Goal: Task Accomplishment & Management: Manage account settings

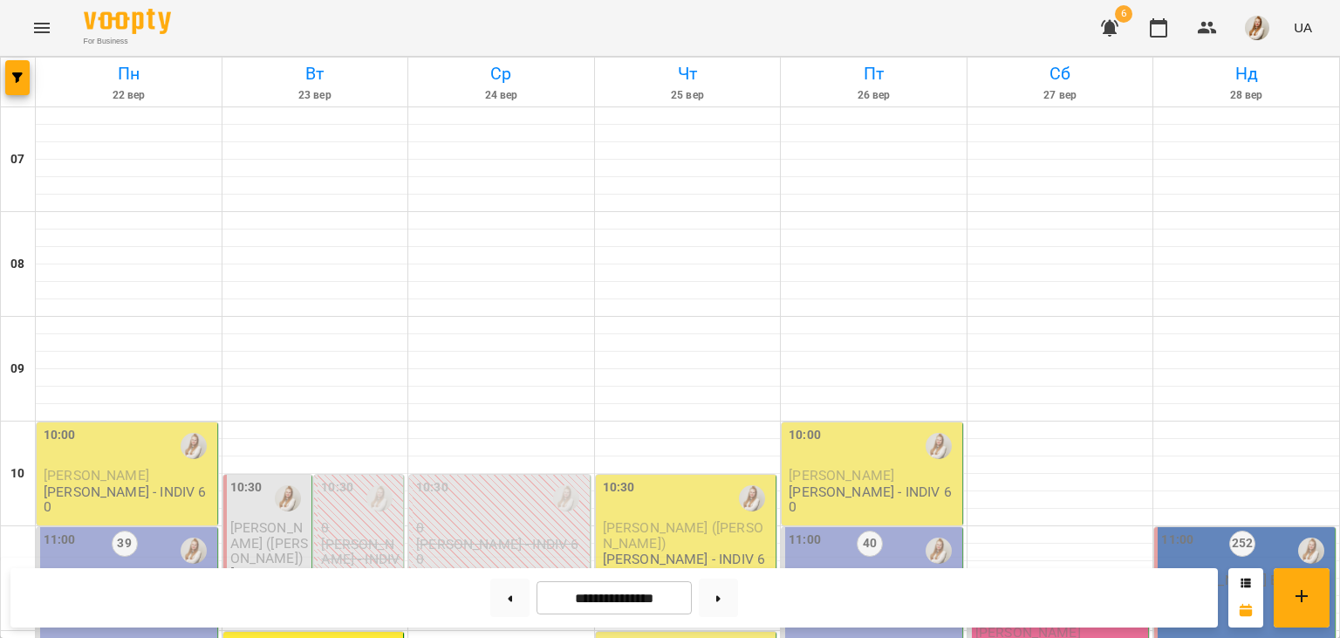
scroll to position [257, 0]
click at [504, 599] on button at bounding box center [509, 598] width 39 height 38
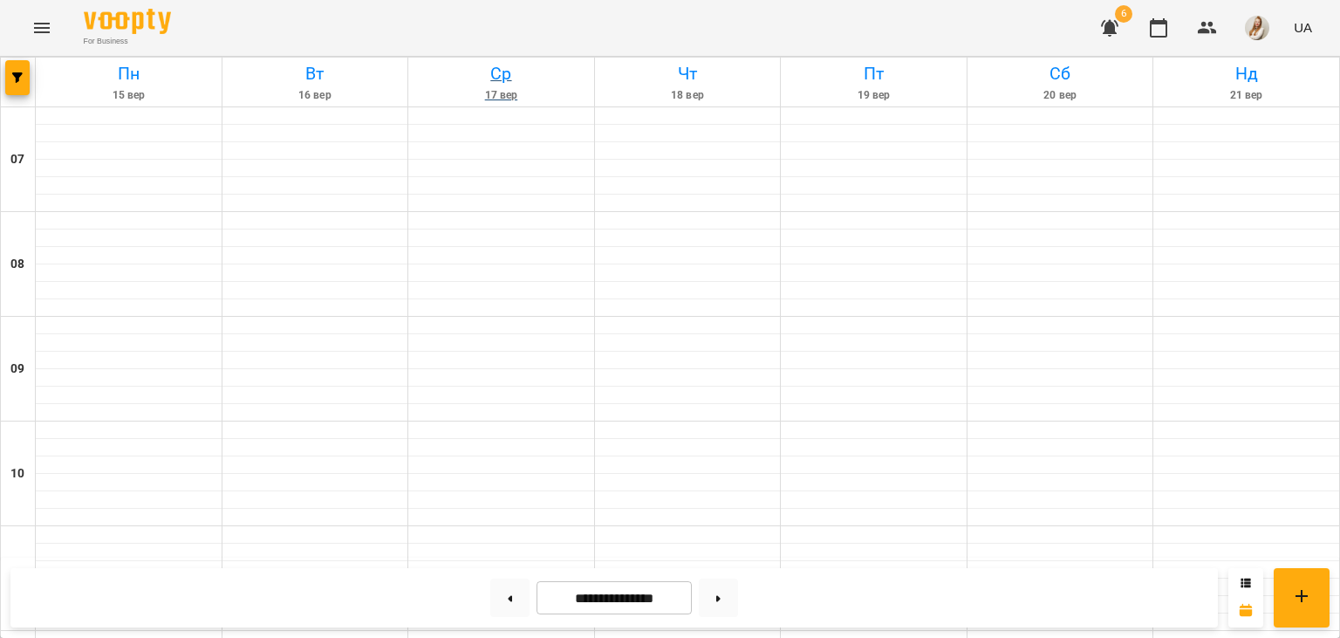
type input "**********"
click at [592, 47] on div "For Business 6 UA" at bounding box center [670, 28] width 1340 height 56
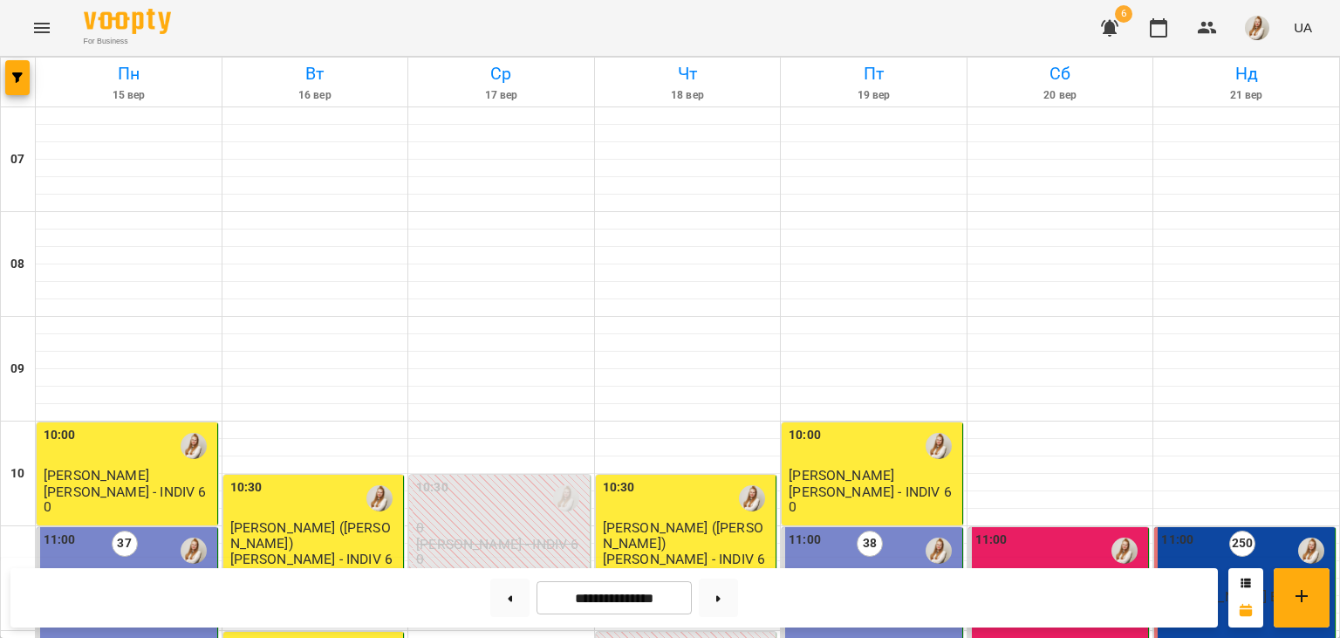
scroll to position [922, 0]
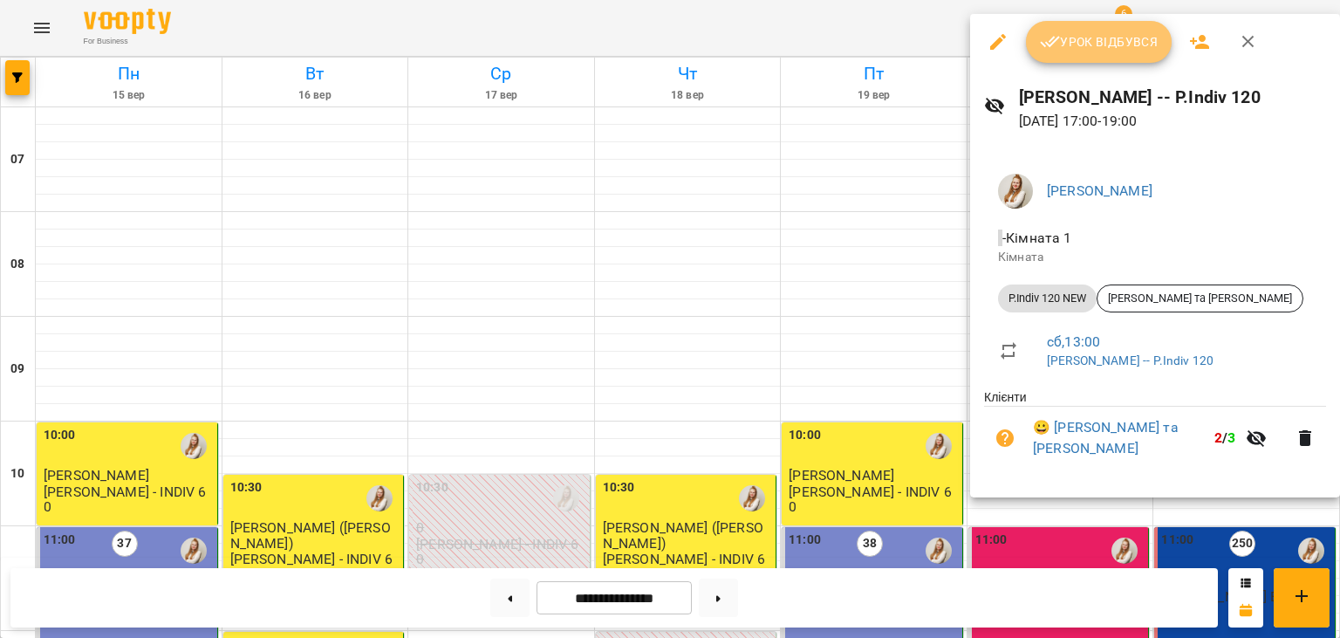
click at [1111, 44] on span "Урок відбувся" at bounding box center [1099, 41] width 119 height 21
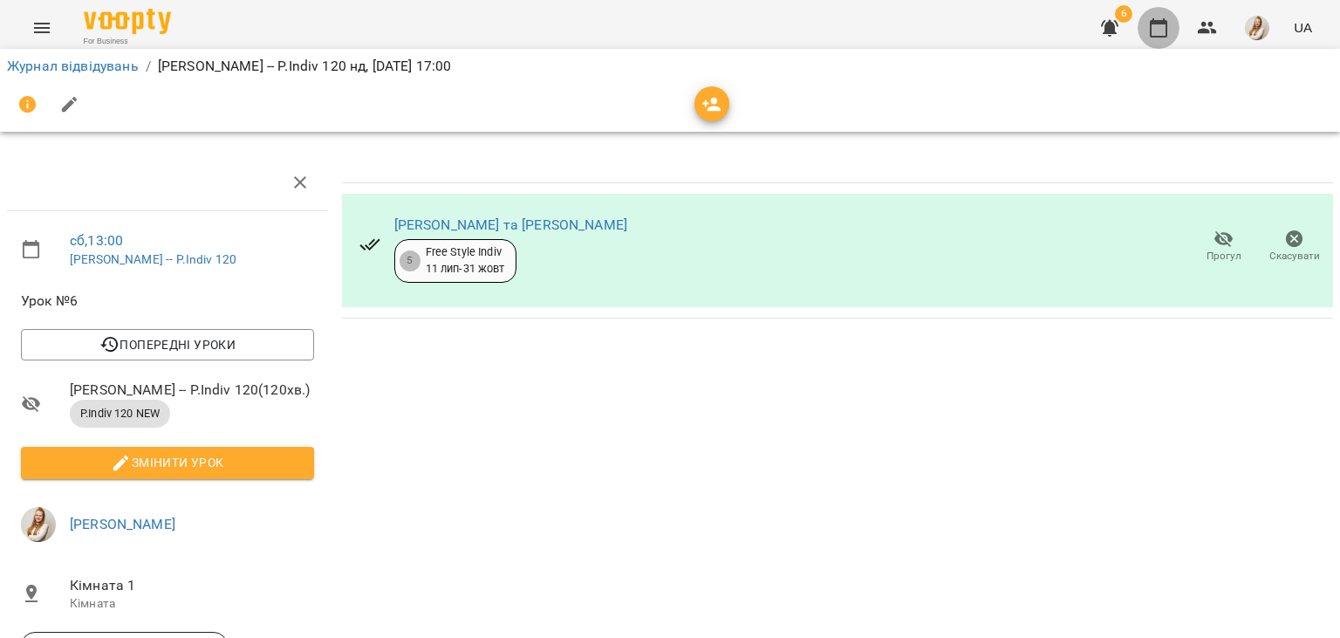
click at [1157, 30] on icon "button" at bounding box center [1158, 27] width 21 height 21
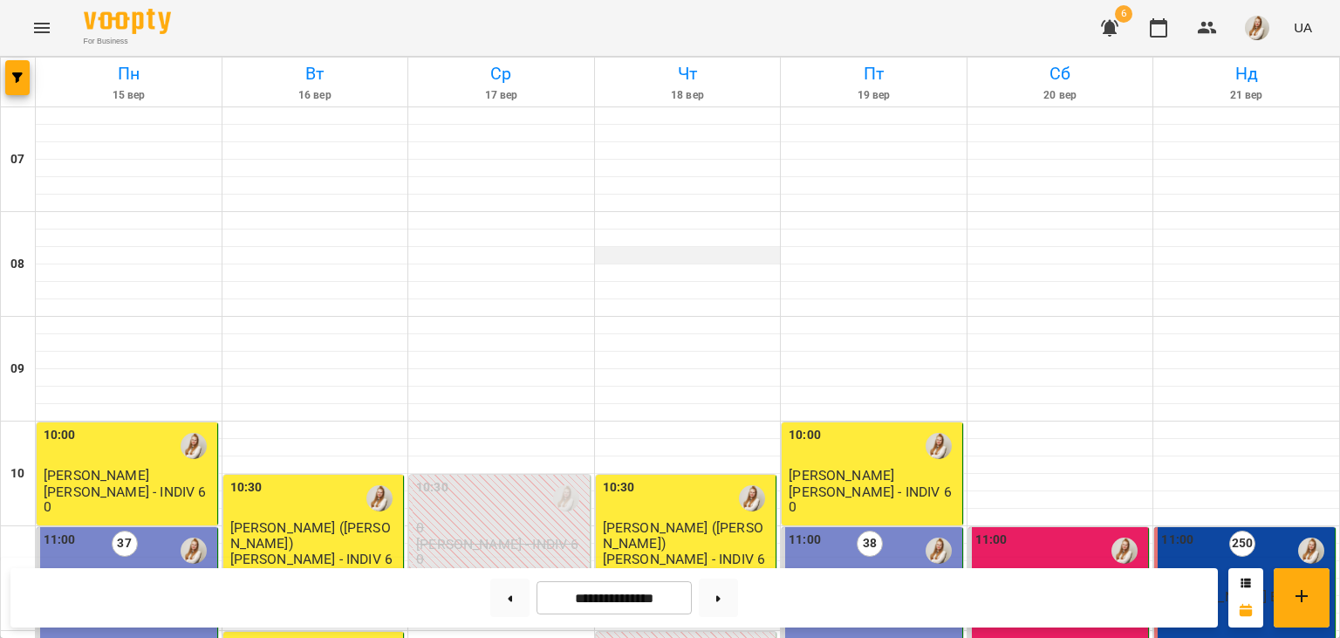
scroll to position [953, 0]
click at [738, 595] on button at bounding box center [718, 598] width 39 height 38
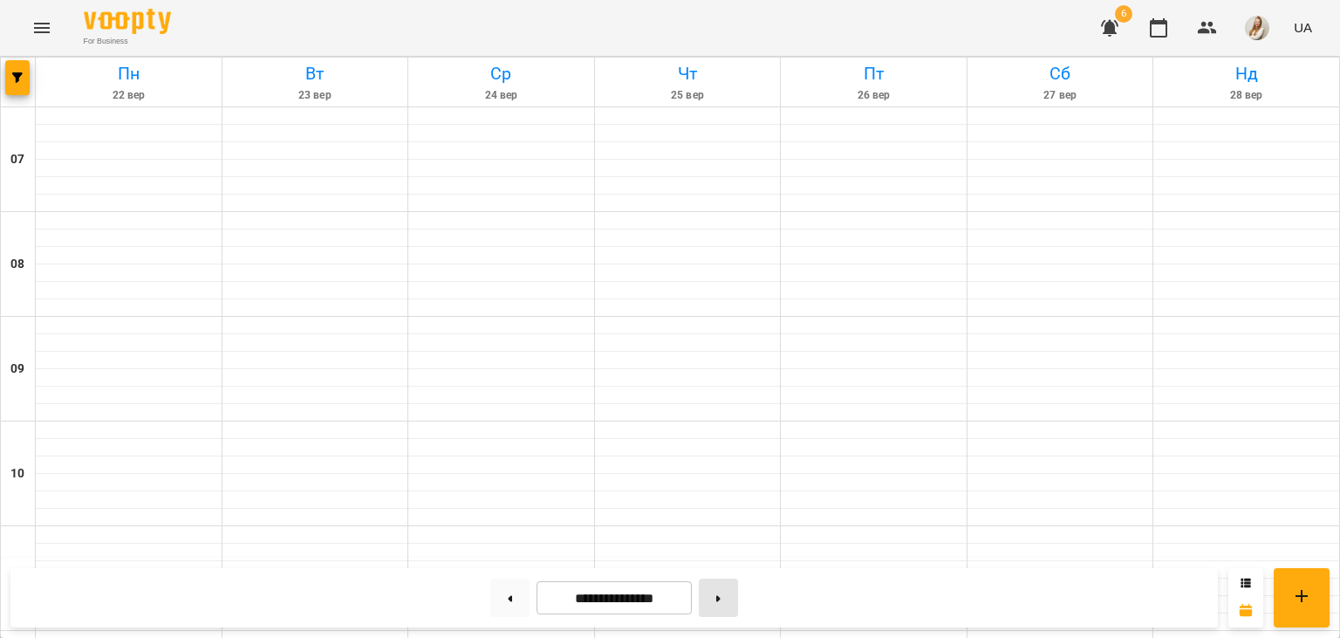
type input "**********"
click at [620, 17] on div "For Business 6 UA" at bounding box center [670, 28] width 1340 height 56
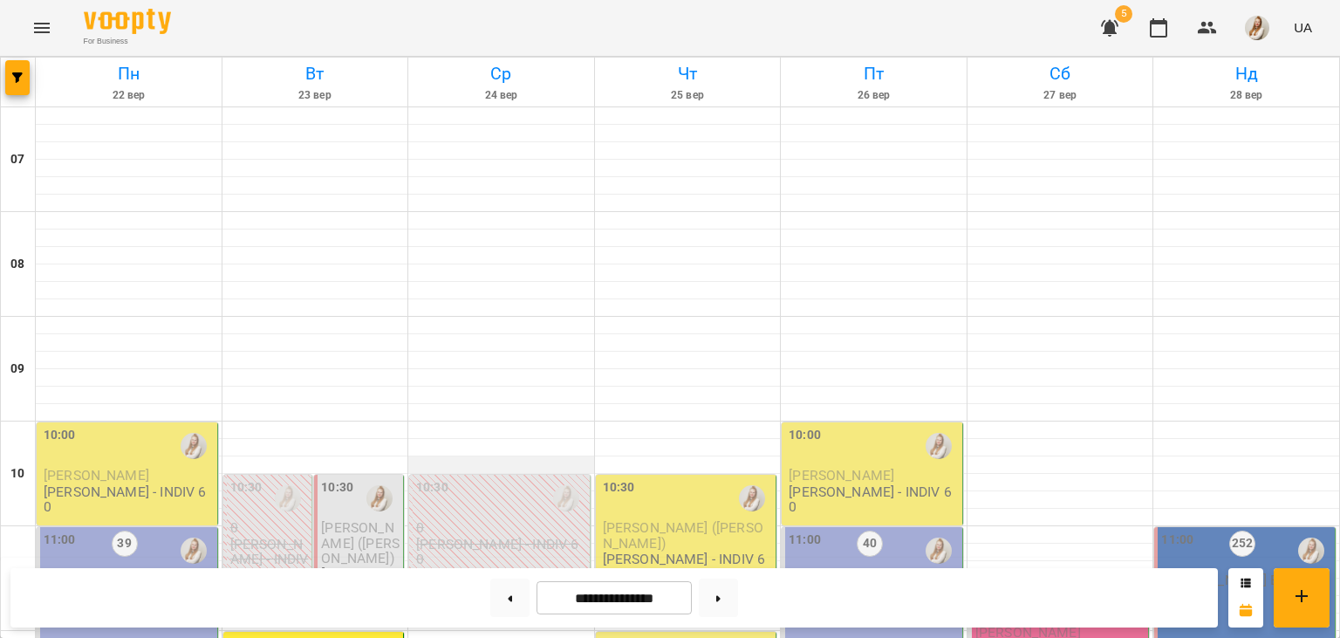
scroll to position [248, 0]
